Goal: Information Seeking & Learning: Compare options

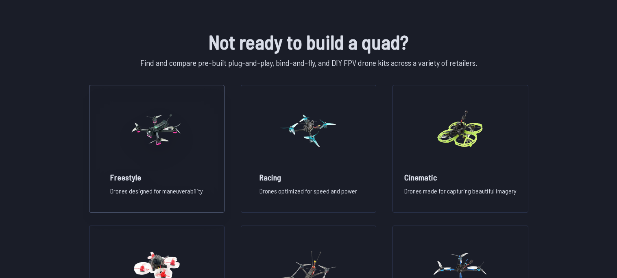
scroll to position [554, 0]
click at [203, 166] on div "Freestyle Drones designed for maneuverability" at bounding box center [156, 149] width 135 height 128
click at [302, 175] on h2 "Racing" at bounding box center [309, 177] width 98 height 11
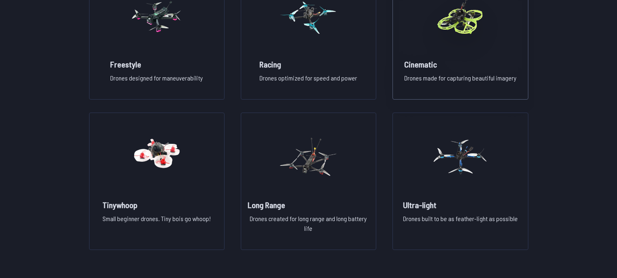
scroll to position [673, 0]
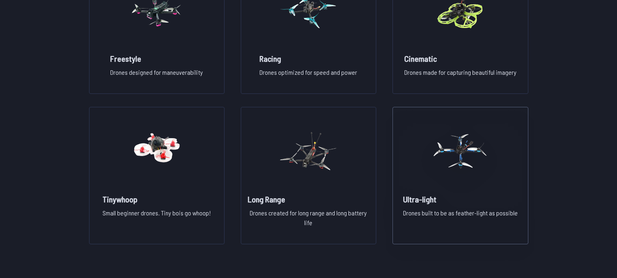
click at [441, 192] on figure at bounding box center [460, 150] width 91 height 86
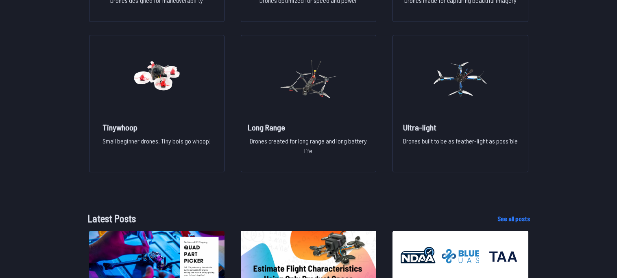
scroll to position [739, 0]
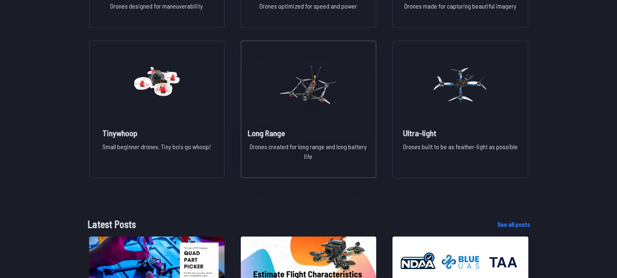
click at [301, 107] on img at bounding box center [308, 85] width 59 height 72
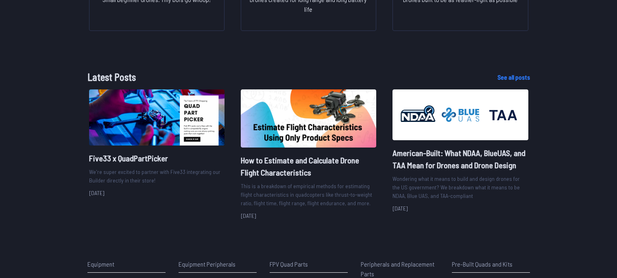
scroll to position [885, 0]
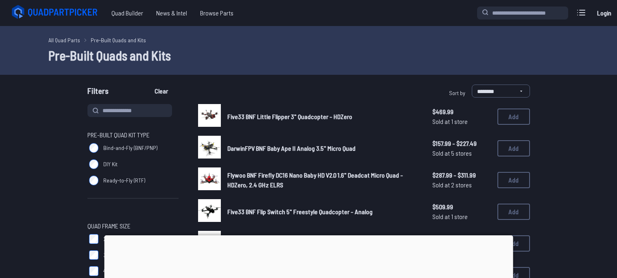
scroll to position [69, 0]
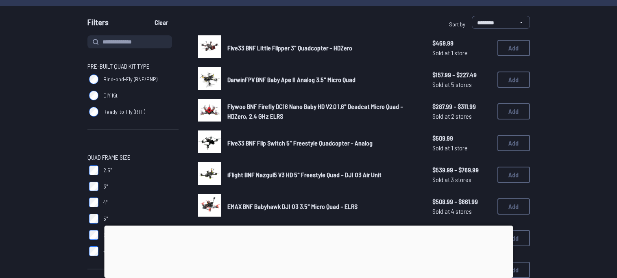
click at [103, 96] on label "DIY Kit" at bounding box center [132, 95] width 91 height 16
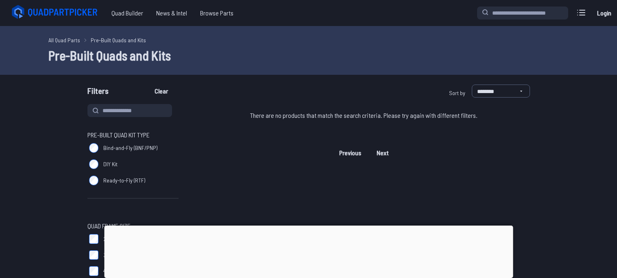
click at [91, 140] on label "Bind-and-Fly (BNF/PNP)" at bounding box center [132, 148] width 91 height 16
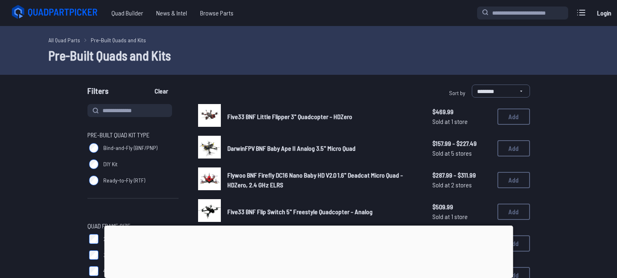
click at [92, 186] on label "Ready-to-Fly (RTF)" at bounding box center [132, 181] width 91 height 16
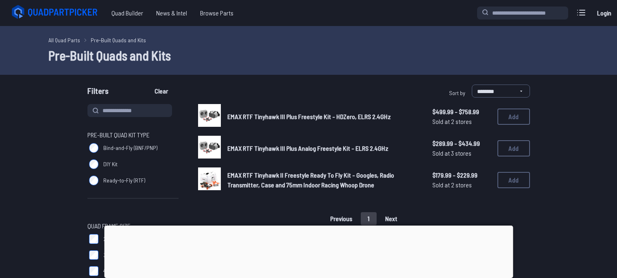
click at [216, 180] on img at bounding box center [209, 179] width 23 height 23
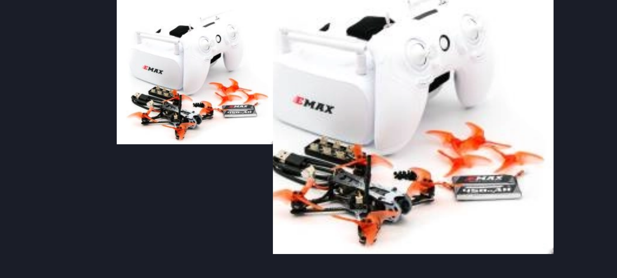
scroll to position [83, 0]
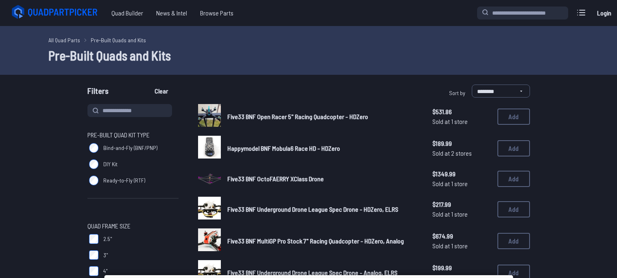
click at [108, 163] on span "DIY Kit" at bounding box center [110, 164] width 14 height 8
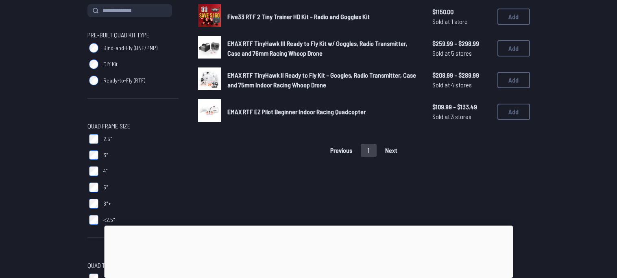
scroll to position [87, 0]
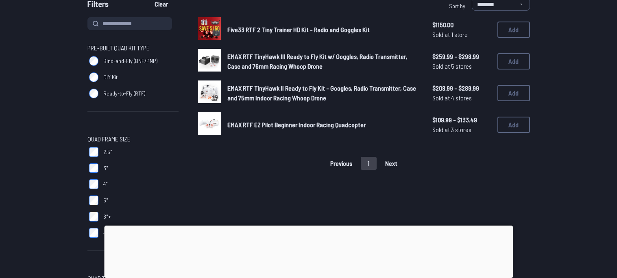
click at [213, 128] on img at bounding box center [209, 123] width 23 height 23
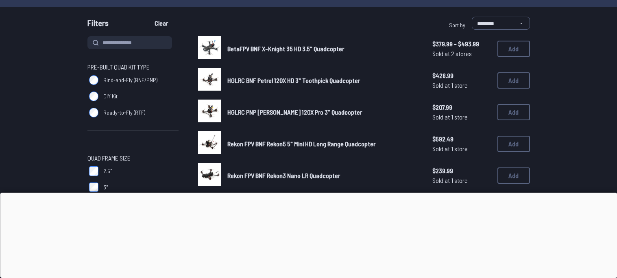
scroll to position [68, 0]
click at [225, 115] on div "HGLRC PNP Petrel 120X Pro 3" Quadcopter $207.99 Sold at 1 store $207.99 Sold at…" at bounding box center [364, 112] width 332 height 25
click at [209, 106] on img at bounding box center [209, 111] width 23 height 23
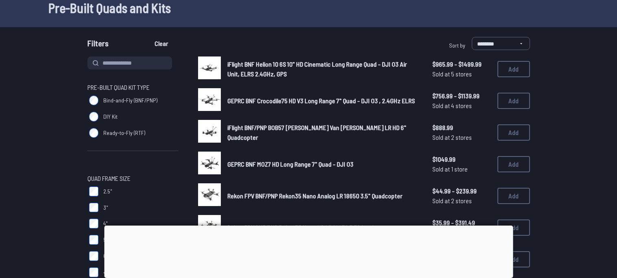
scroll to position [46, 0]
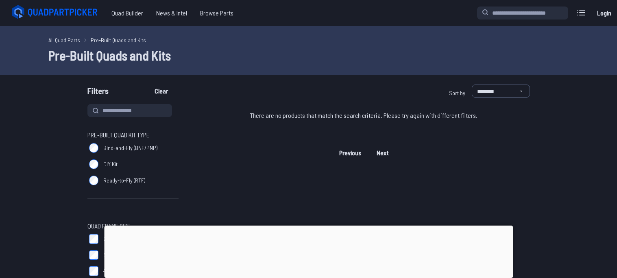
click at [97, 168] on label "DIY Kit" at bounding box center [132, 164] width 91 height 16
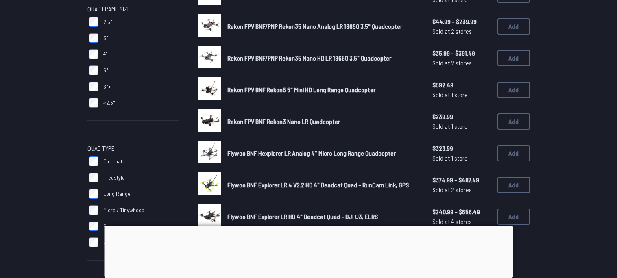
scroll to position [216, 0]
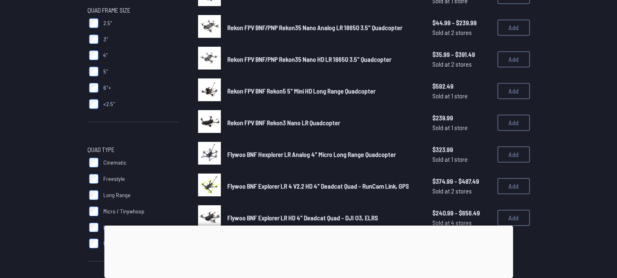
click at [239, 63] on link "Rekon FPV BNF/PNP Rekon35 Nano HD LR 18650 3.5" Quadcopter" at bounding box center [323, 60] width 192 height 10
click at [213, 62] on img at bounding box center [209, 58] width 23 height 23
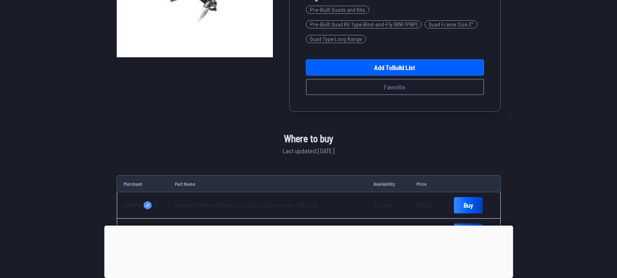
scroll to position [165, 0]
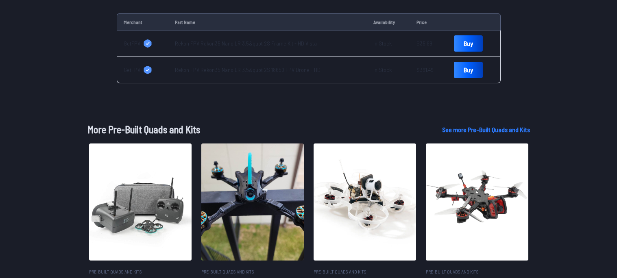
scroll to position [324, 0]
